Goal: Transaction & Acquisition: Download file/media

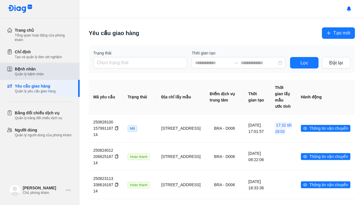
click at [28, 71] on div "Bệnh nhân" at bounding box center [29, 69] width 29 height 6
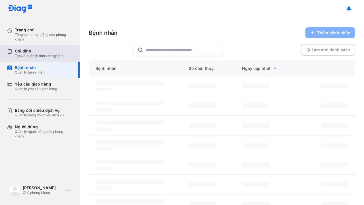
click at [30, 58] on div "Chỉ định Tạo và quản lý đơn xét nghiệm" at bounding box center [43, 53] width 73 height 16
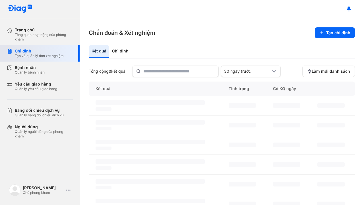
click at [27, 54] on div "Tạo và quản lý đơn xét nghiệm" at bounding box center [39, 55] width 49 height 5
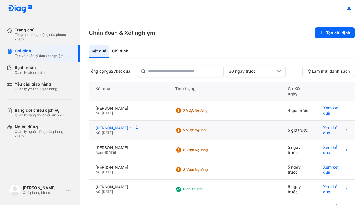
click at [135, 128] on div "[PERSON_NAME] NHÃ" at bounding box center [129, 127] width 66 height 5
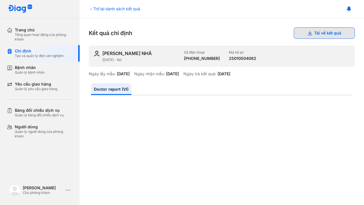
click at [317, 32] on button "Tải về kết quả" at bounding box center [324, 32] width 61 height 11
